Goal: Information Seeking & Learning: Learn about a topic

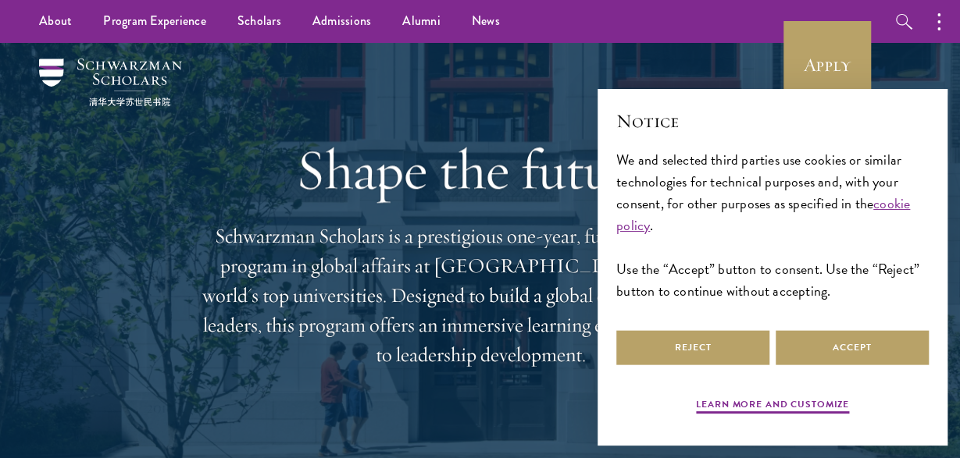
scroll to position [77, 0]
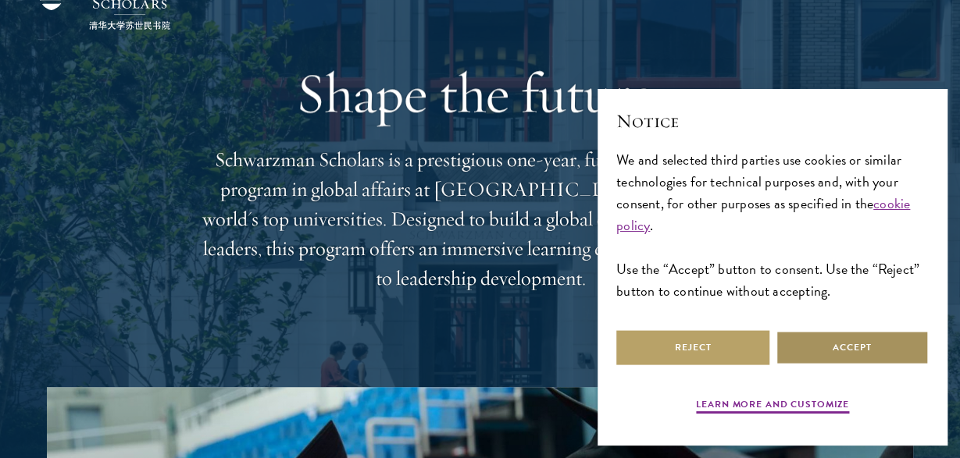
click at [836, 340] on button "Accept" at bounding box center [851, 347] width 153 height 35
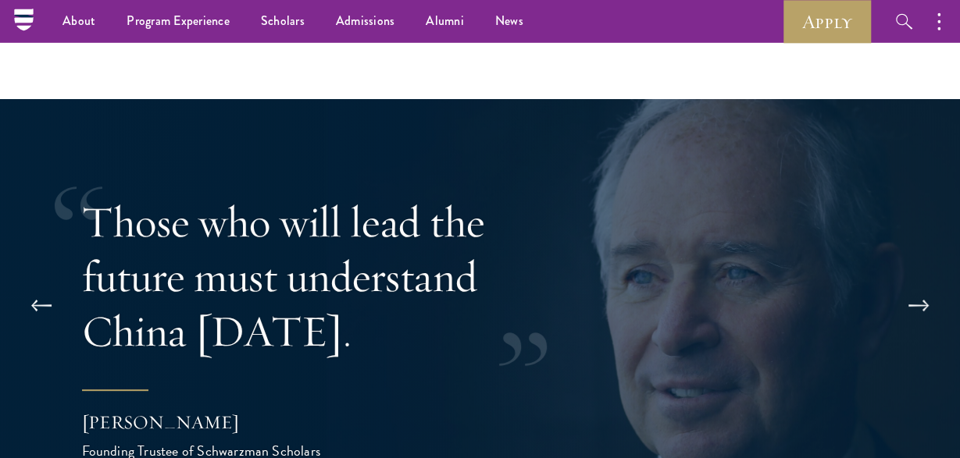
scroll to position [2797, 0]
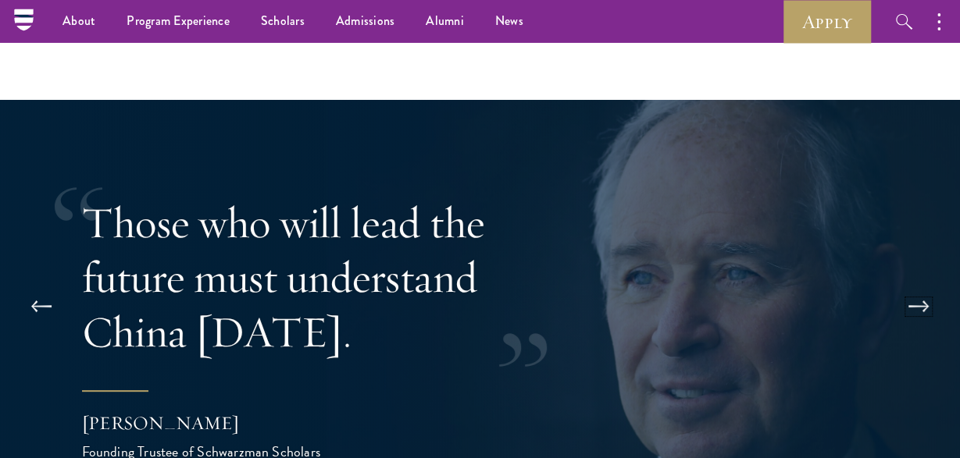
click at [922, 285] on button at bounding box center [919, 307] width 52 height 44
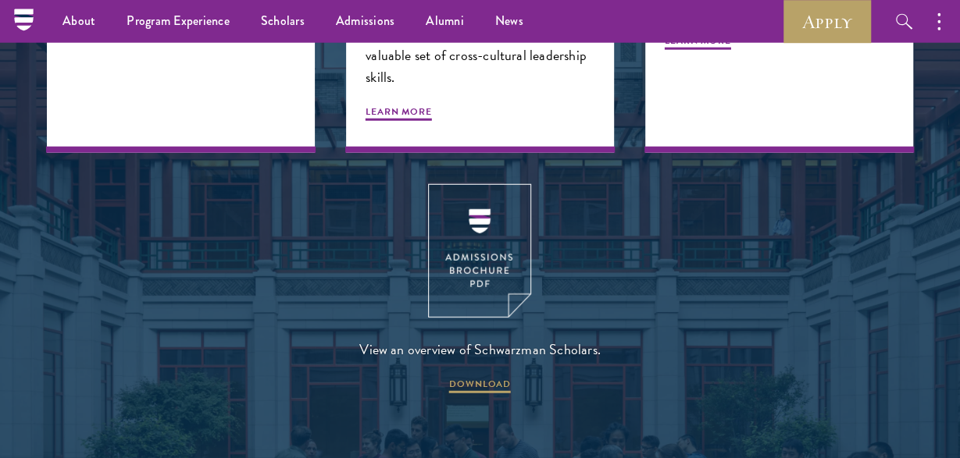
scroll to position [1704, 0]
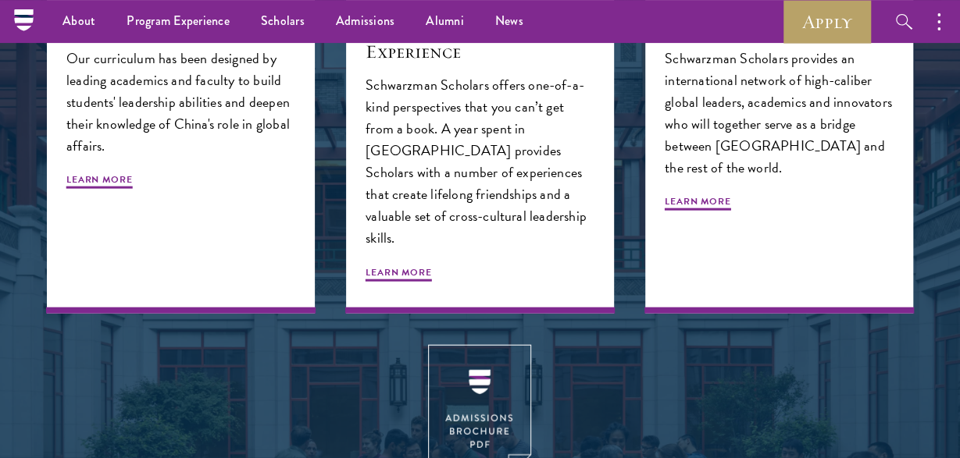
click at [922, 280] on div "Global Network Schwarzman Scholars provides an international network of high-ca…" at bounding box center [778, 63] width 299 height 531
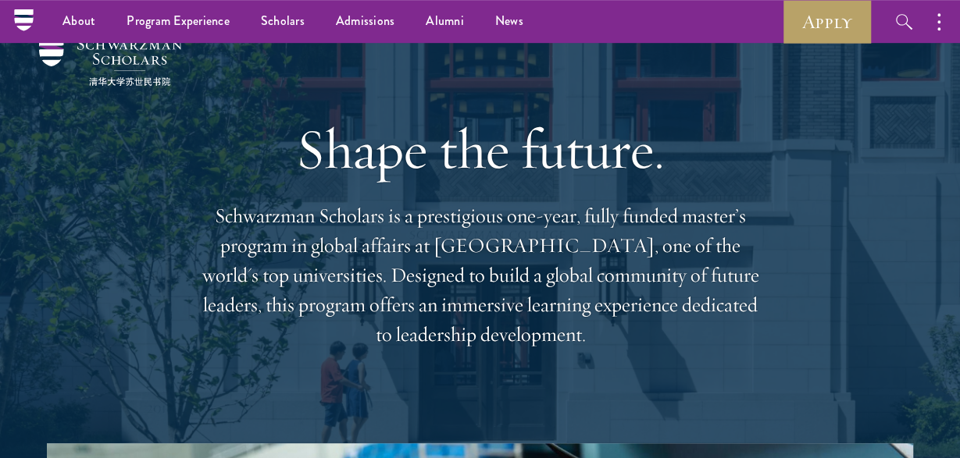
scroll to position [0, 0]
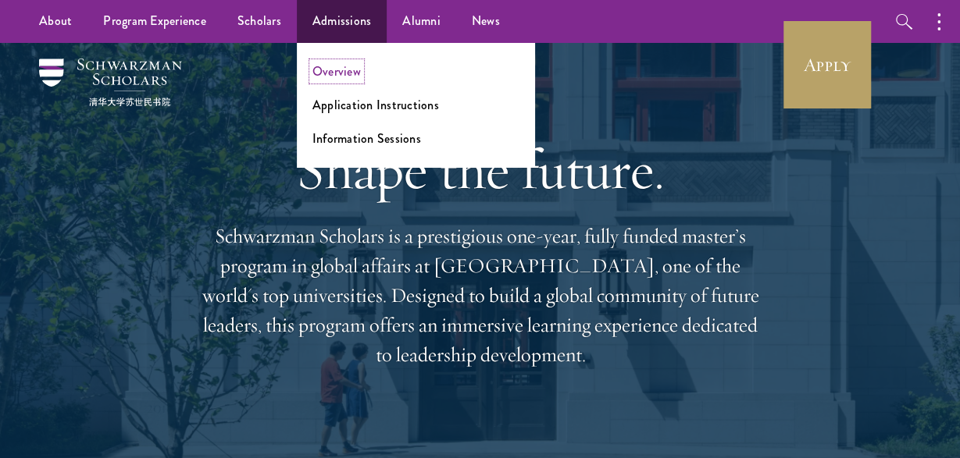
click at [341, 77] on link "Overview" at bounding box center [336, 71] width 48 height 18
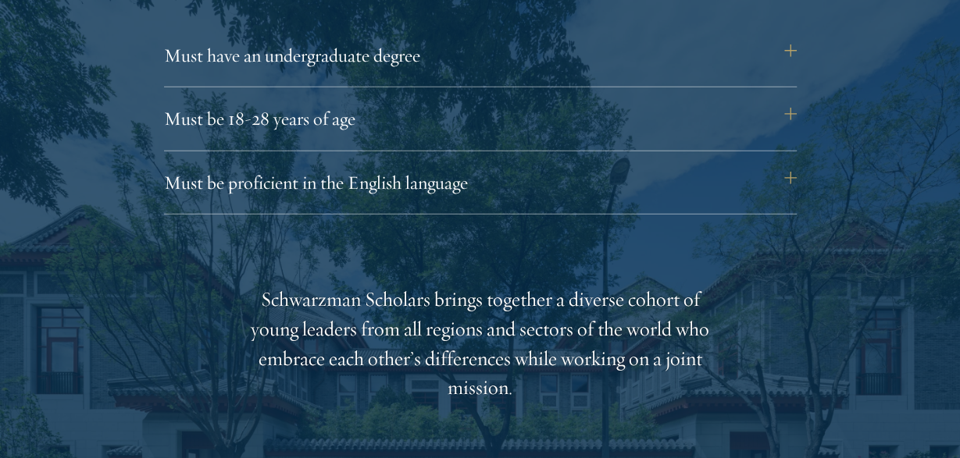
scroll to position [2211, 0]
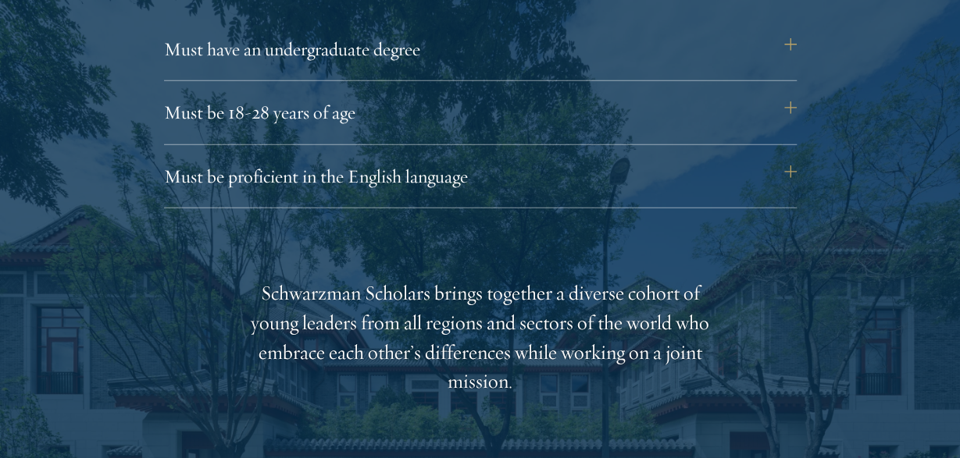
click at [345, 292] on div "Schwarzman Scholars brings together a diverse cohort of young leaders from all …" at bounding box center [480, 338] width 484 height 119
copy div "Schwarzman"
